Goal: Task Accomplishment & Management: Complete application form

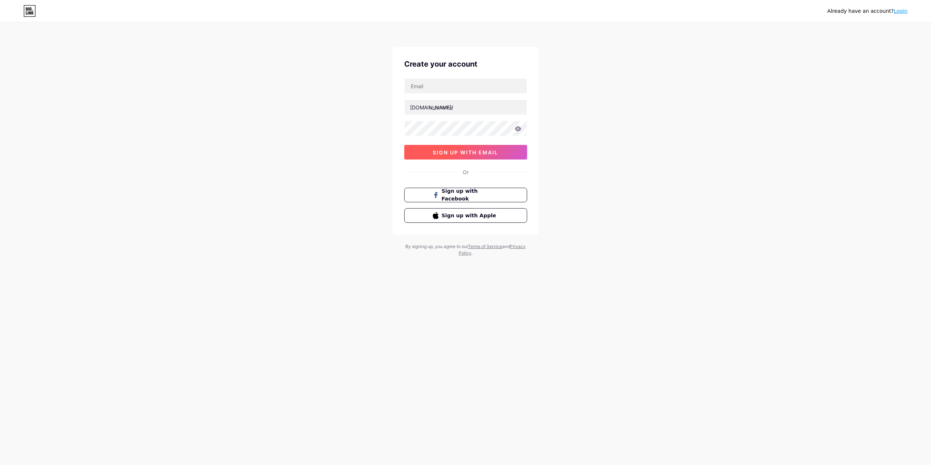
click at [483, 156] on button "sign up with email" at bounding box center [465, 152] width 123 height 15
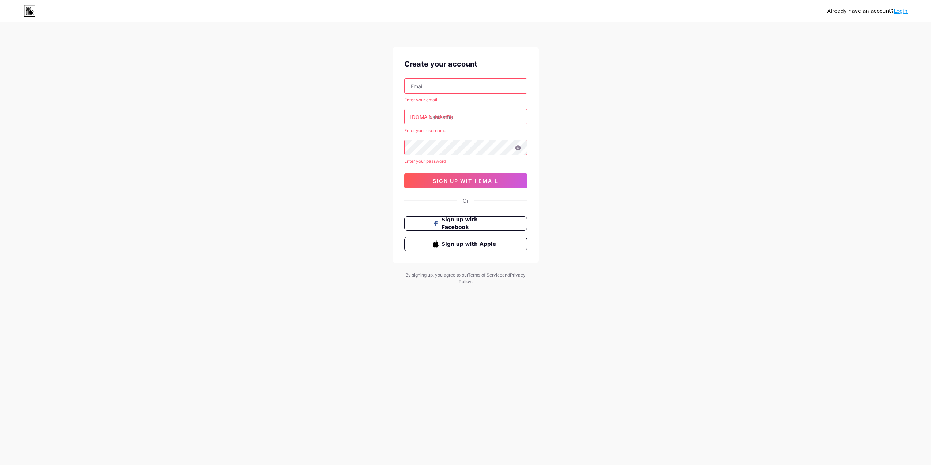
click at [451, 83] on input "text" at bounding box center [466, 86] width 122 height 15
type input "[EMAIL_ADDRESS][DOMAIN_NAME]"
click at [452, 118] on input "text" at bounding box center [466, 116] width 122 height 15
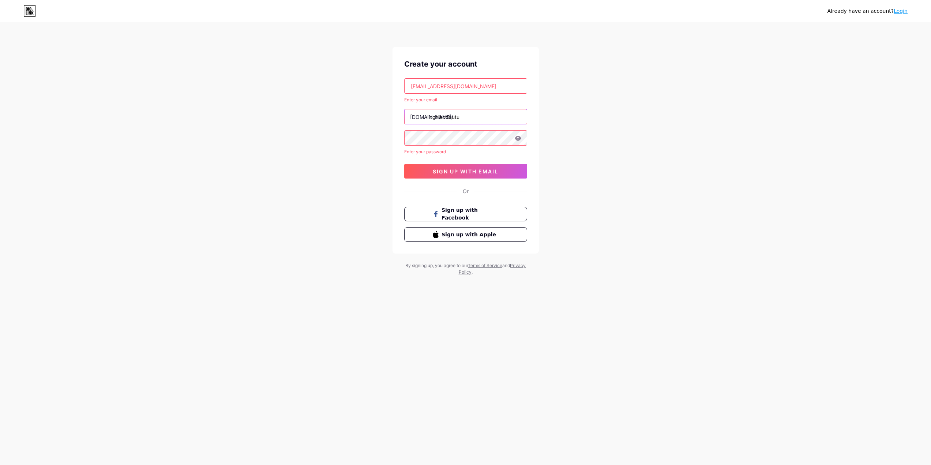
type input "nghiendautu"
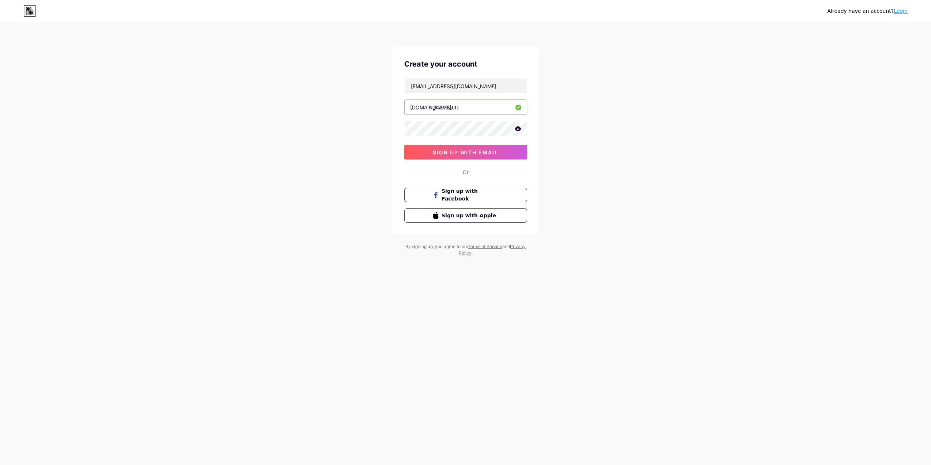
click at [518, 130] on icon at bounding box center [518, 128] width 7 height 5
click at [473, 131] on div "[EMAIL_ADDRESS][DOMAIN_NAME] [DOMAIN_NAME]/ nghiendautu 0cAFcWeA7dy0sWRQh9DdAdE…" at bounding box center [465, 118] width 123 height 81
click at [472, 151] on span "sign up with email" at bounding box center [465, 152] width 65 height 6
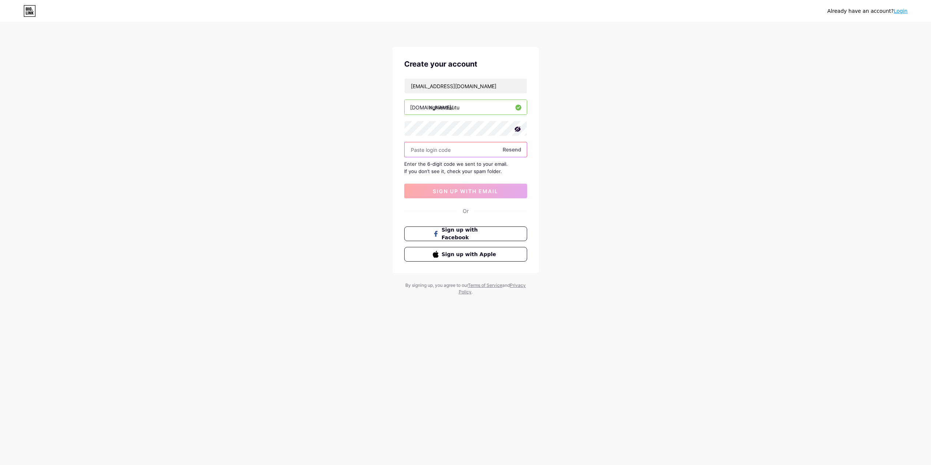
paste input "958287"
type input "958287"
click at [462, 187] on button "sign up with email" at bounding box center [465, 191] width 123 height 15
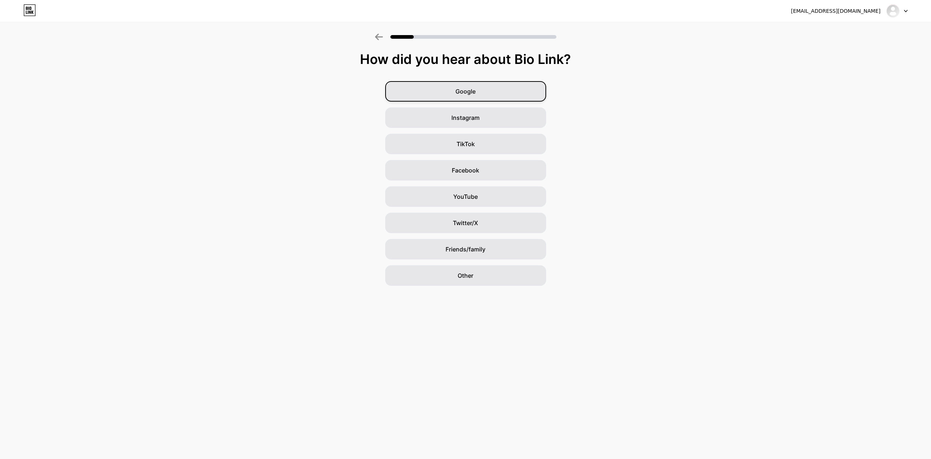
click at [490, 89] on div "Google" at bounding box center [465, 91] width 161 height 20
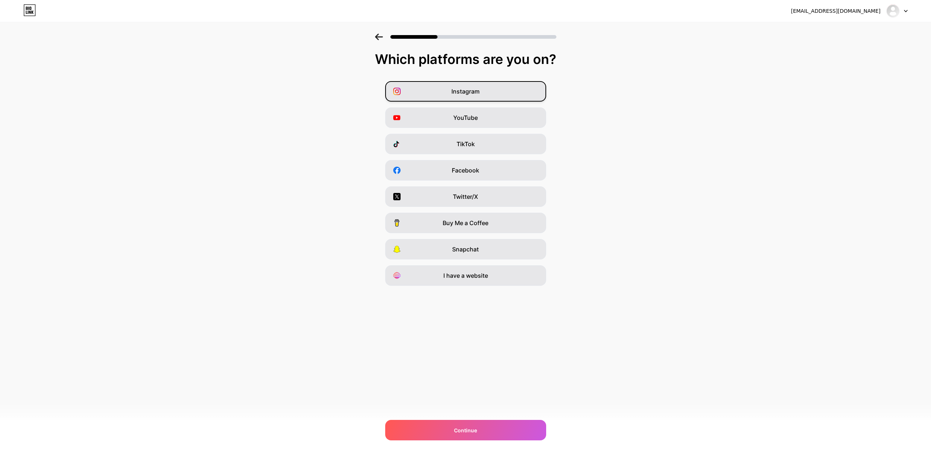
click at [488, 93] on div "Instagram" at bounding box center [465, 91] width 161 height 20
click at [495, 120] on div "YouTube" at bounding box center [465, 118] width 161 height 20
click at [499, 138] on div "TikTok" at bounding box center [465, 144] width 161 height 20
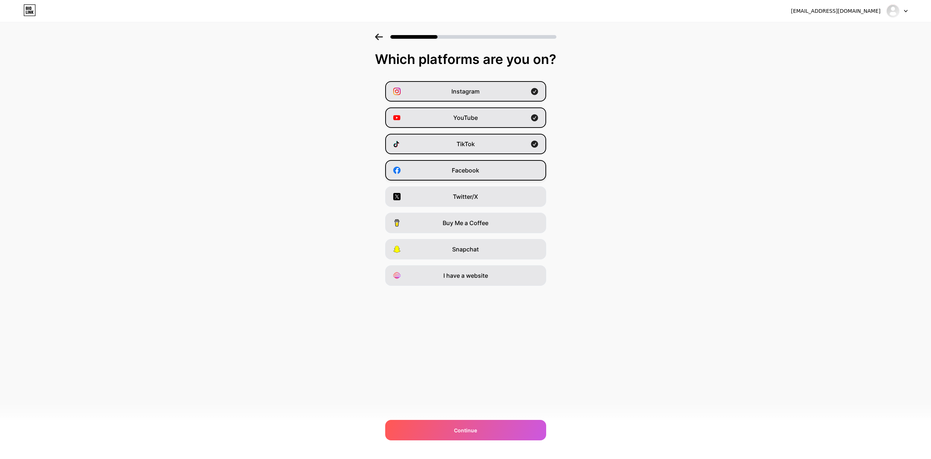
click at [499, 172] on div "Facebook" at bounding box center [465, 170] width 161 height 20
click at [498, 196] on div "Twitter/X" at bounding box center [465, 197] width 161 height 20
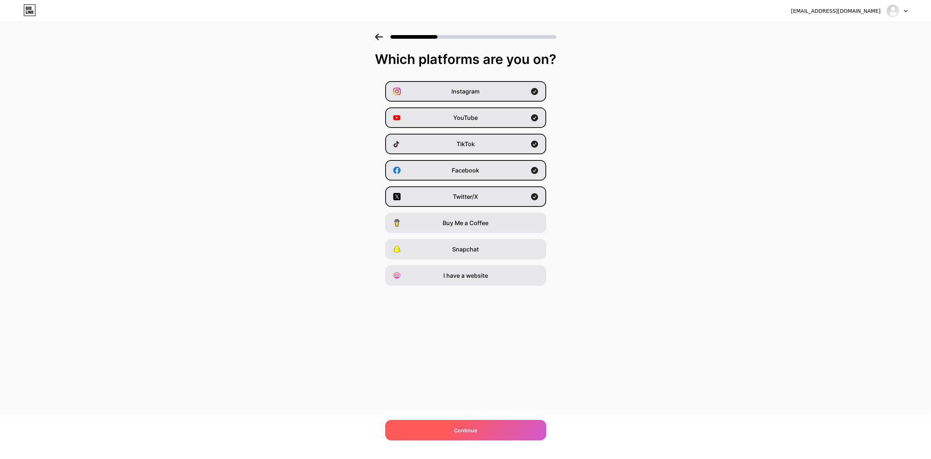
click at [481, 429] on div "Continue" at bounding box center [465, 430] width 161 height 20
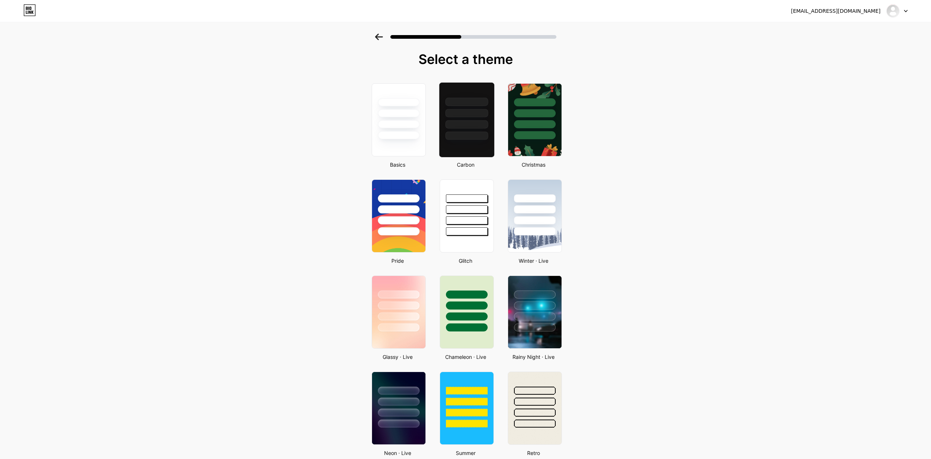
click at [475, 147] on div at bounding box center [467, 119] width 56 height 75
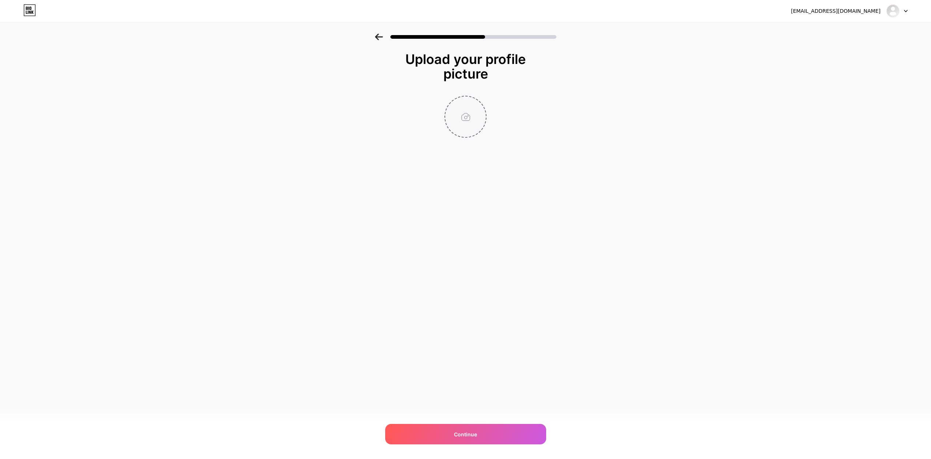
click at [475, 121] on input "file" at bounding box center [465, 117] width 41 height 41
type input "C:\fakepath\7dfe78619ee815b64cf9.jpg"
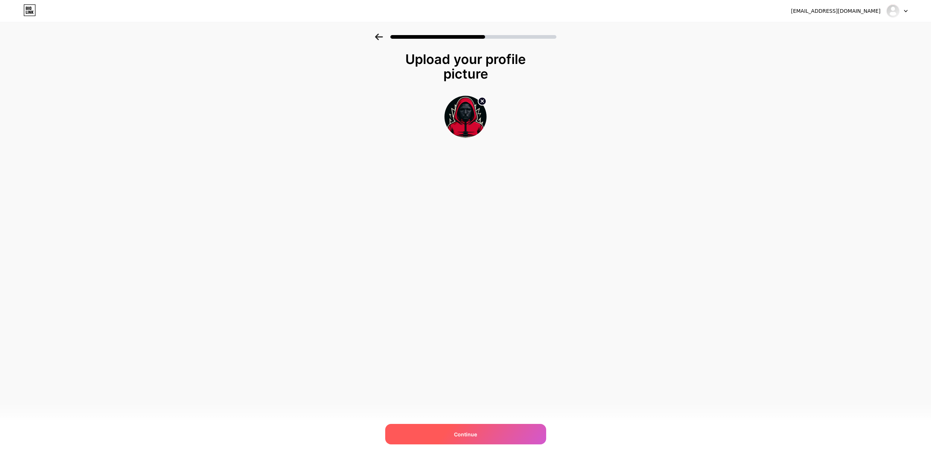
click at [477, 434] on span "Continue" at bounding box center [465, 435] width 23 height 8
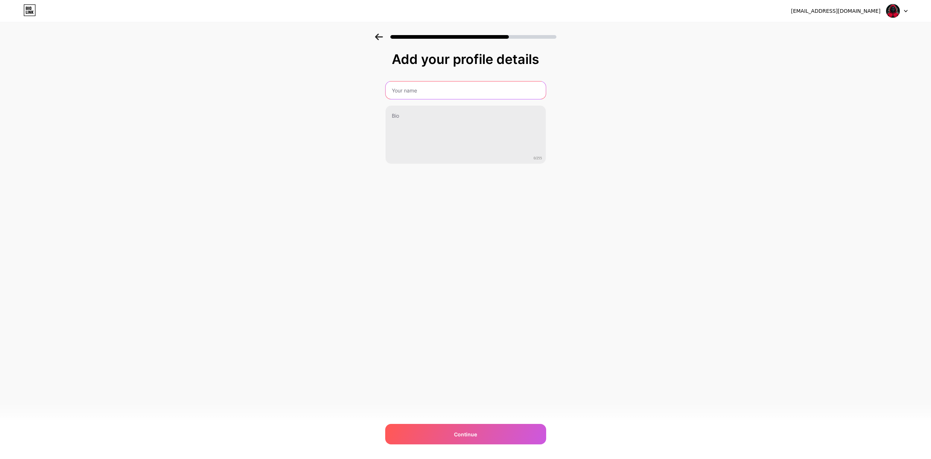
click at [450, 93] on input "text" at bounding box center [466, 91] width 160 height 18
type input "Nghiện Đầu Tư"
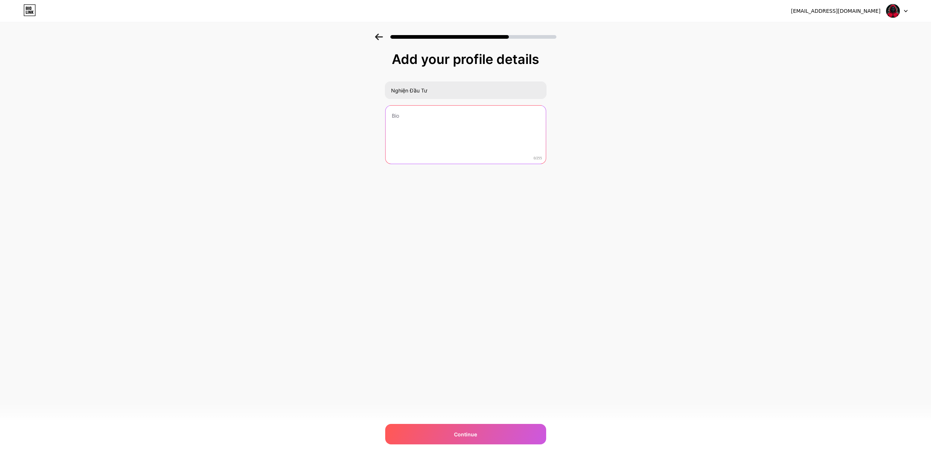
click at [445, 112] on textarea at bounding box center [466, 135] width 160 height 59
type textarea "Chào mừng bạn đến với Nghiện Đầu Tư!"
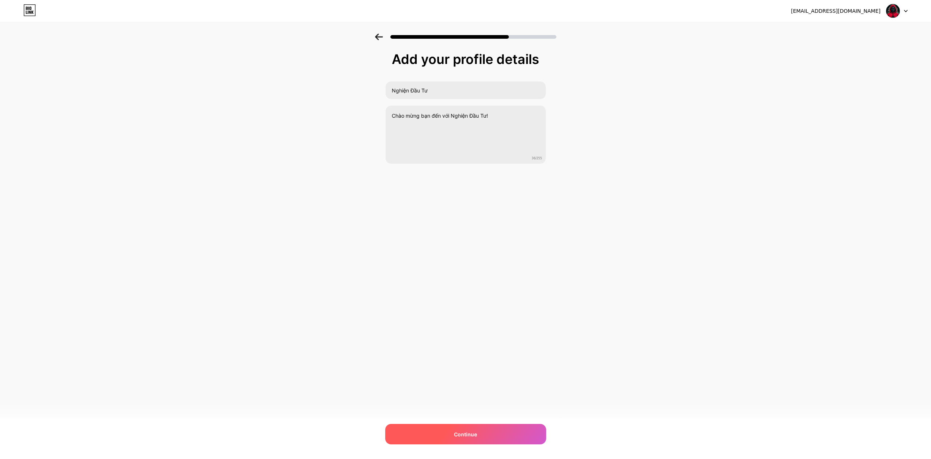
click at [472, 432] on span "Continue" at bounding box center [465, 435] width 23 height 8
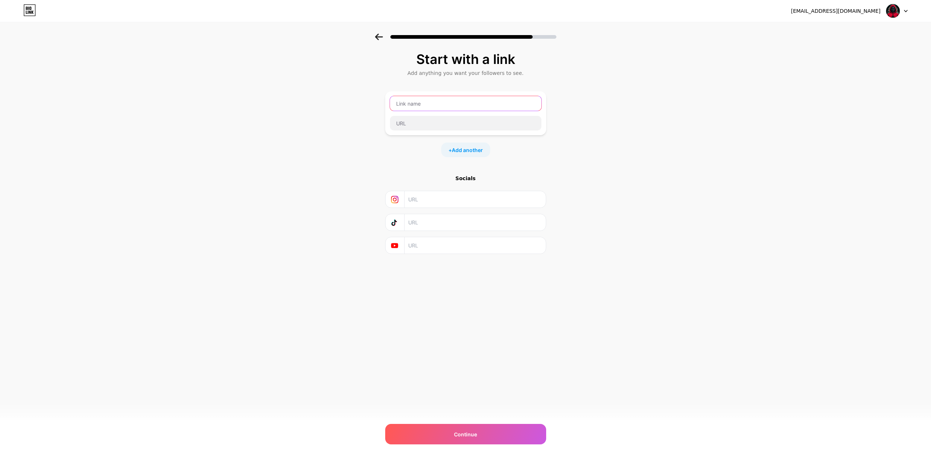
click at [482, 103] on input "text" at bounding box center [465, 103] width 151 height 15
click at [433, 202] on input "text" at bounding box center [474, 199] width 133 height 16
click at [478, 223] on input "text" at bounding box center [474, 222] width 133 height 16
click at [455, 223] on input "text" at bounding box center [474, 222] width 133 height 16
paste input "[URL][DOMAIN_NAME]"
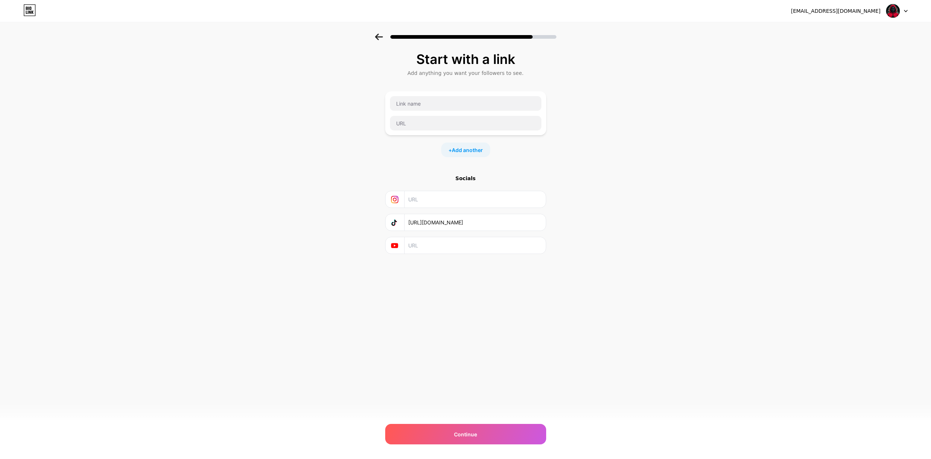
type input "[URL][DOMAIN_NAME]"
click at [464, 247] on input "text" at bounding box center [474, 245] width 133 height 16
paste input "[URL][DOMAIN_NAME]"
type input "[URL][DOMAIN_NAME]"
click at [442, 199] on input "text" at bounding box center [474, 199] width 133 height 16
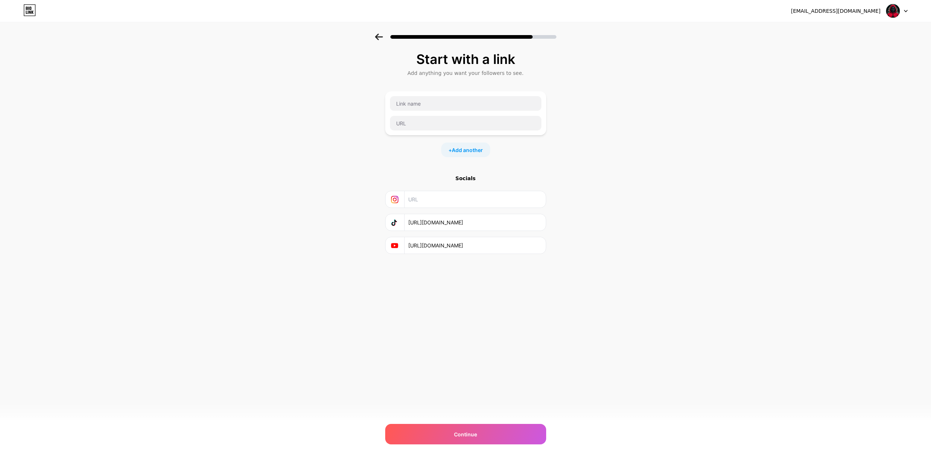
click at [398, 199] on icon at bounding box center [394, 199] width 7 height 7
click at [413, 199] on input "text" at bounding box center [474, 199] width 133 height 16
paste input "[URL][DOMAIN_NAME]"
click at [432, 202] on input "[URL][DOMAIN_NAME]" at bounding box center [474, 199] width 133 height 16
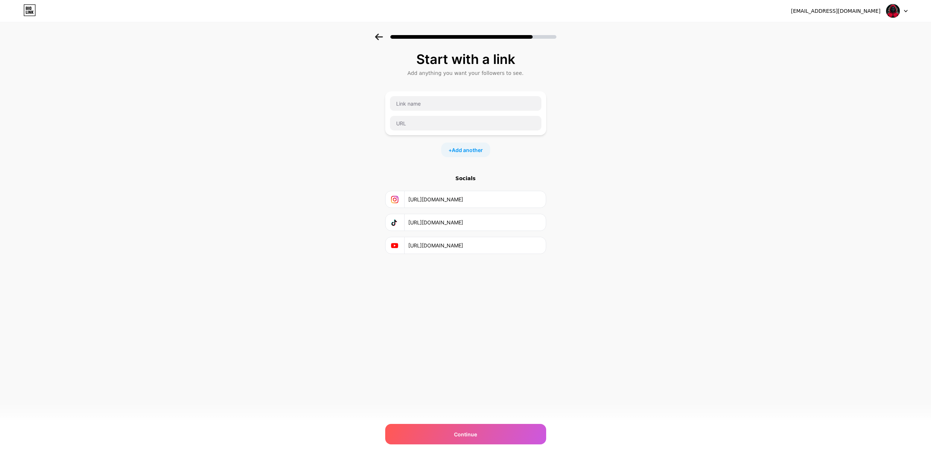
click at [432, 202] on input "[URL][DOMAIN_NAME]" at bounding box center [474, 199] width 133 height 16
click at [476, 154] on div "+ Add another" at bounding box center [465, 150] width 49 height 15
type input "[URL][DOMAIN_NAME]"
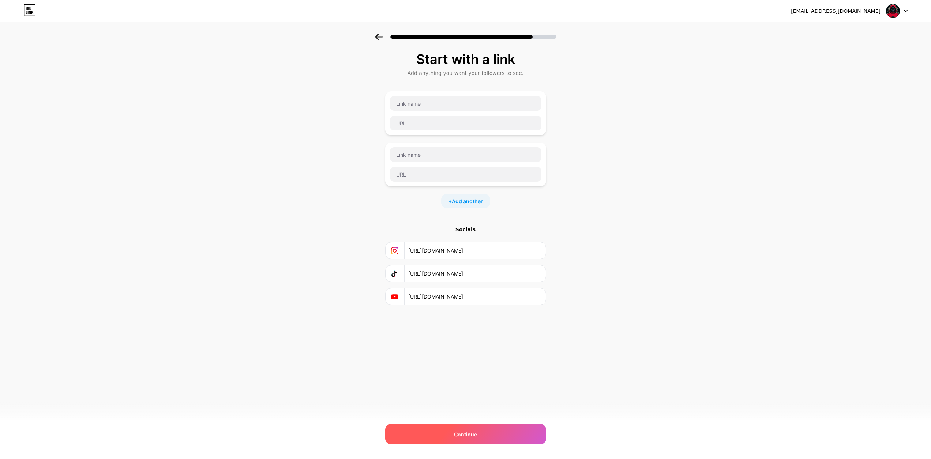
click at [464, 434] on span "Continue" at bounding box center [465, 435] width 23 height 8
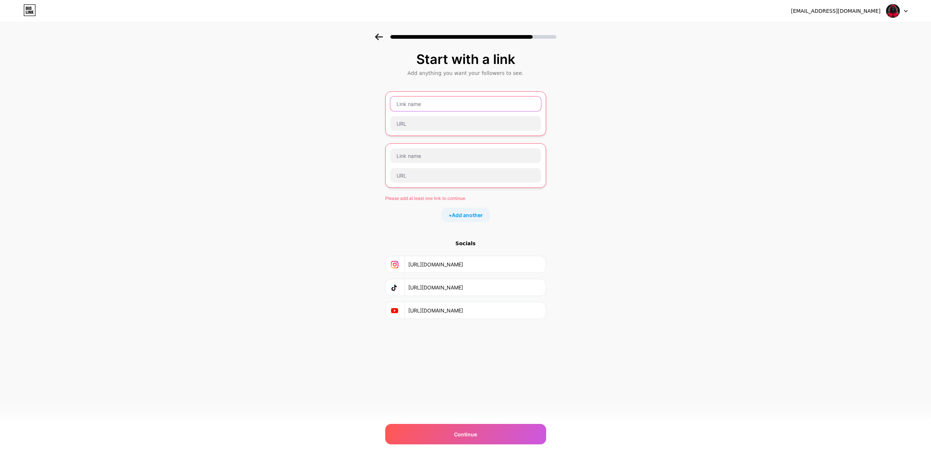
click at [436, 108] on input "text" at bounding box center [465, 104] width 151 height 15
click at [381, 41] on div at bounding box center [465, 35] width 931 height 26
click at [381, 37] on icon at bounding box center [379, 37] width 8 height 7
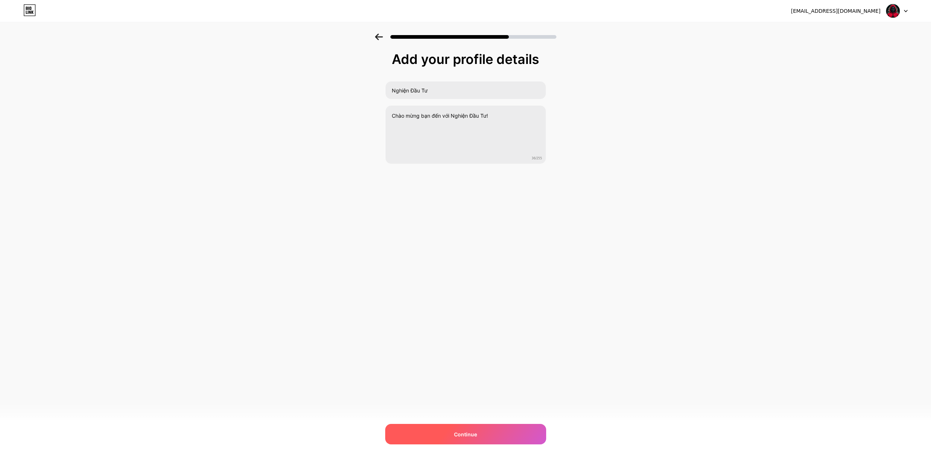
click at [481, 440] on div "Continue" at bounding box center [465, 434] width 161 height 20
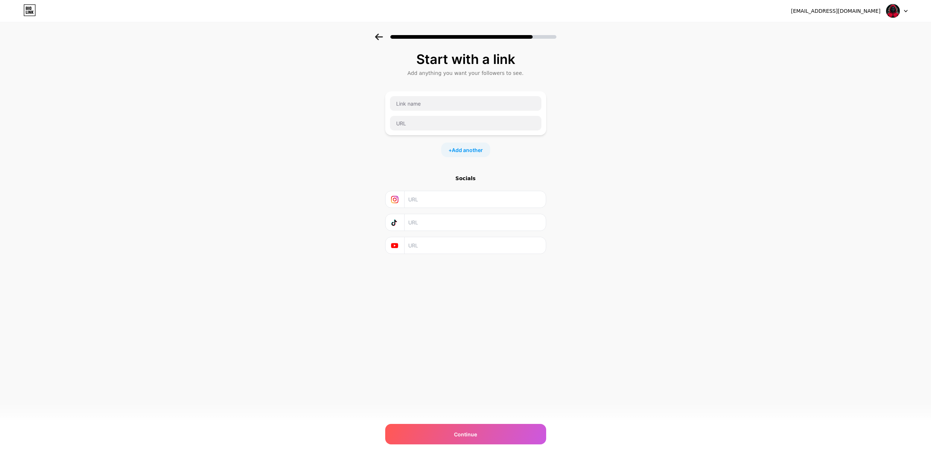
click at [469, 196] on input "text" at bounding box center [474, 199] width 133 height 16
click at [455, 221] on input "text" at bounding box center [474, 222] width 133 height 16
paste input "[URL][DOMAIN_NAME]"
type input "[URL][DOMAIN_NAME]"
click at [450, 245] on input "text" at bounding box center [474, 245] width 133 height 16
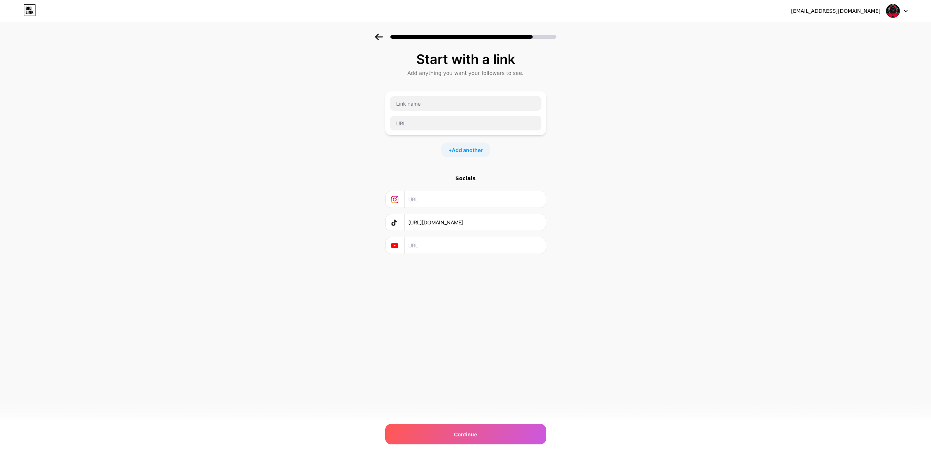
paste input "[URL][DOMAIN_NAME]"
type input "[URL][DOMAIN_NAME]"
click at [451, 98] on input "text" at bounding box center [465, 103] width 151 height 15
type input "Nghiện đầu tư!"
click at [447, 120] on input "text" at bounding box center [465, 123] width 151 height 15
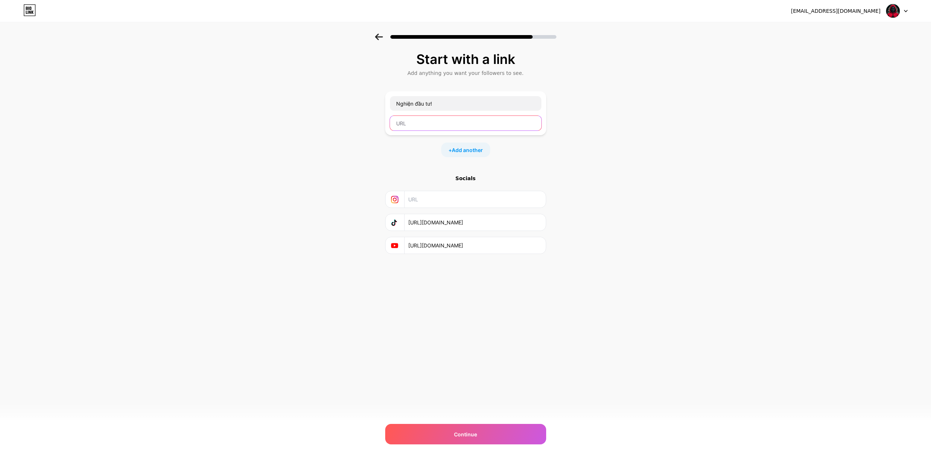
paste input "[URL][DOMAIN_NAME]"
drag, startPoint x: 428, startPoint y: 123, endPoint x: 416, endPoint y: 125, distance: 11.6
click at [416, 125] on input "[URL][DOMAIN_NAME]" at bounding box center [465, 123] width 151 height 15
type input "[URL][DOMAIN_NAME]"
click at [476, 431] on span "Continue" at bounding box center [465, 435] width 23 height 8
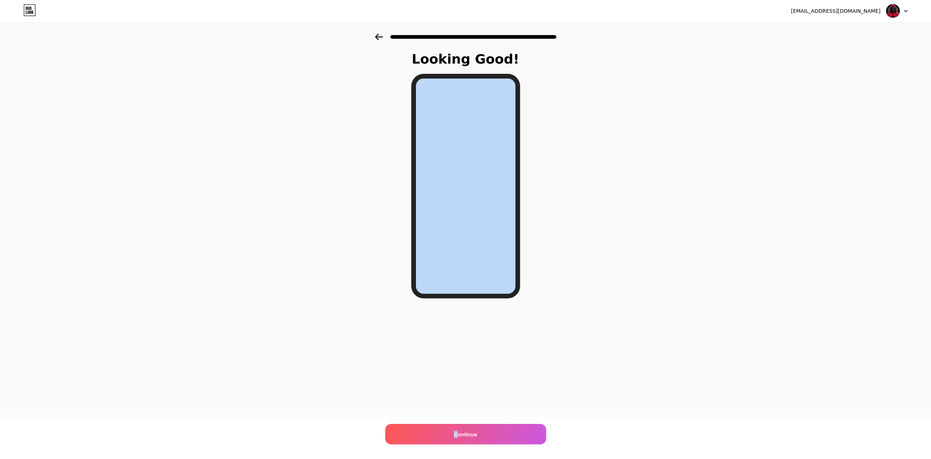
drag, startPoint x: 462, startPoint y: 434, endPoint x: 386, endPoint y: 157, distance: 287.7
click at [386, 157] on div "Looking Good! Continue" at bounding box center [465, 186] width 931 height 305
click at [498, 380] on div "[EMAIL_ADDRESS][DOMAIN_NAME] Logout Link Copied Looking Good! Continue" at bounding box center [465, 229] width 931 height 459
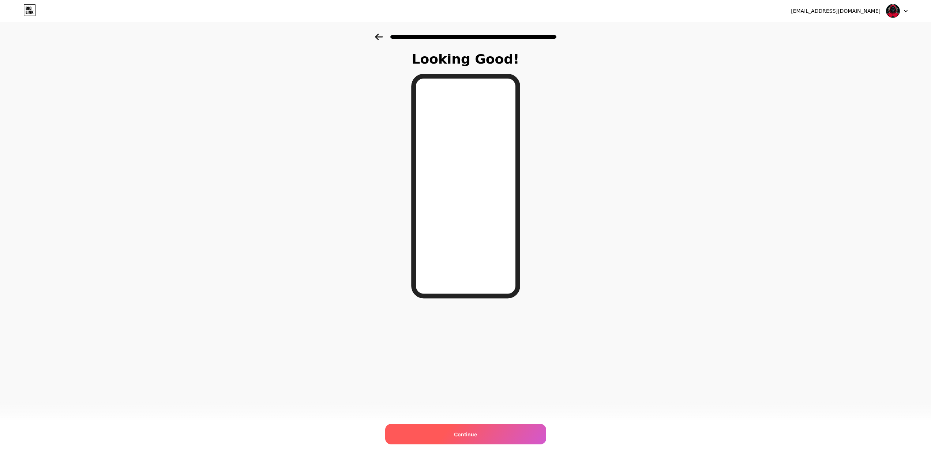
click at [474, 436] on span "Continue" at bounding box center [465, 435] width 23 height 8
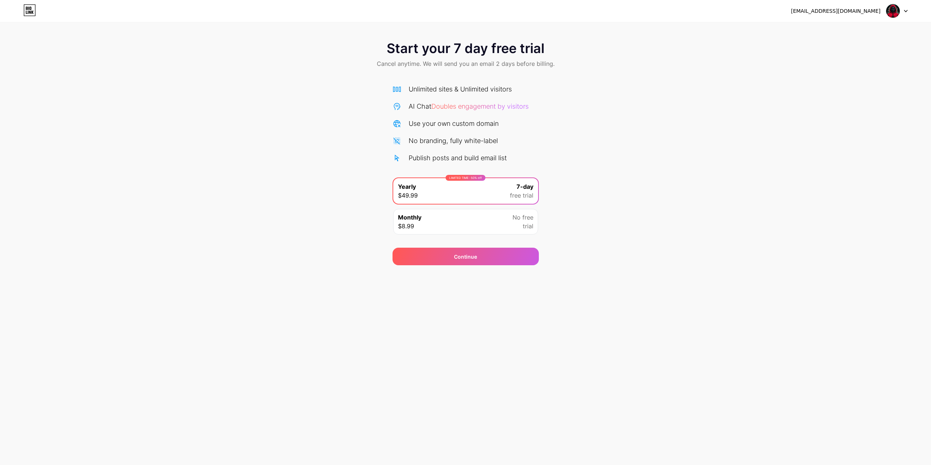
click at [468, 107] on span "Doubles engagement by visitors" at bounding box center [479, 106] width 97 height 8
click at [406, 103] on div "AI Chat Doubles engagement by visitors" at bounding box center [466, 106] width 146 height 10
click at [405, 94] on div "Unlimited sites & Unlimited visitors AI Chat Doubles engagement by visitors Use…" at bounding box center [466, 123] width 146 height 79
click at [27, 8] on icon at bounding box center [27, 8] width 2 height 3
click at [907, 10] on icon at bounding box center [905, 11] width 3 height 2
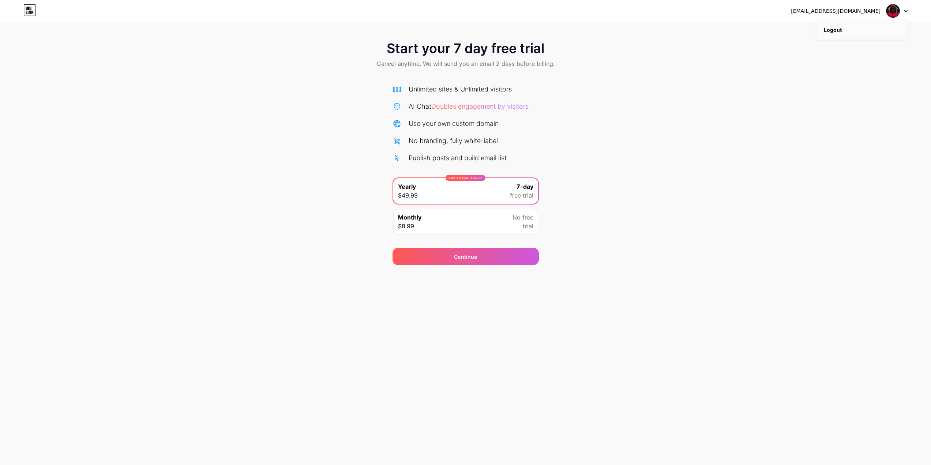
click at [842, 33] on li "Logout" at bounding box center [861, 30] width 91 height 20
